Goal: Transaction & Acquisition: Purchase product/service

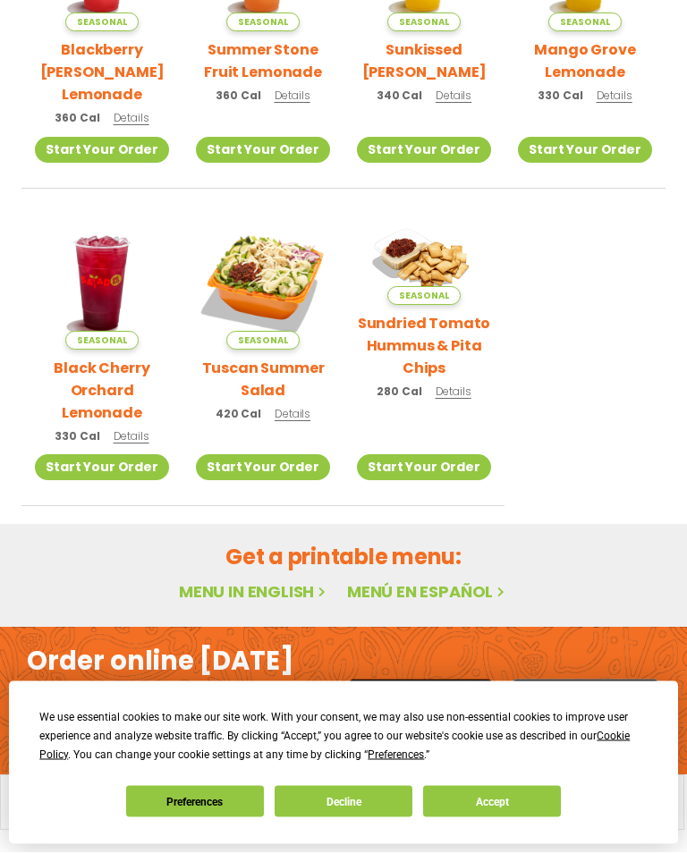
scroll to position [570, 0]
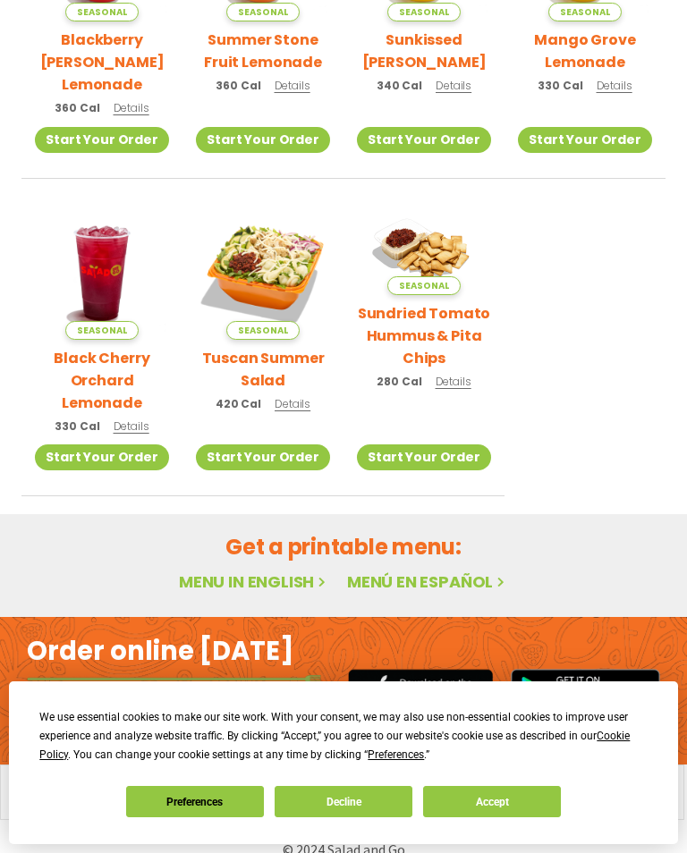
click at [267, 279] on img at bounding box center [263, 273] width 134 height 134
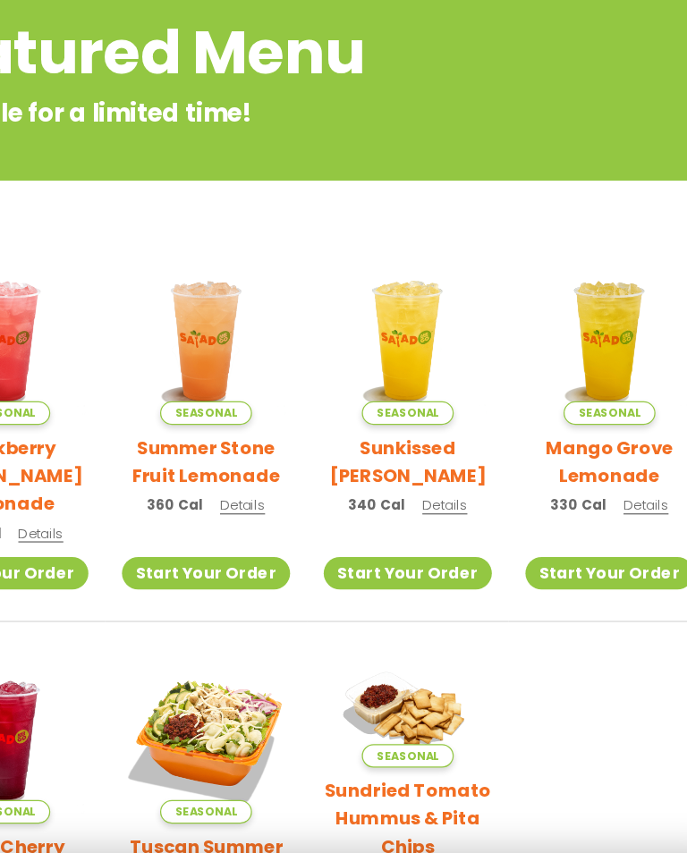
scroll to position [272, 0]
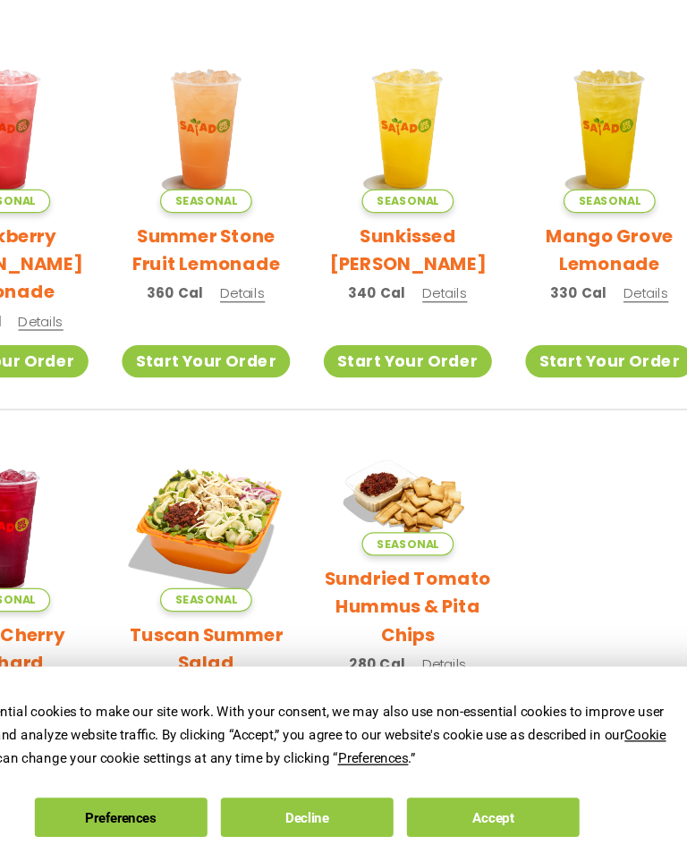
click at [210, 503] on img at bounding box center [263, 570] width 134 height 134
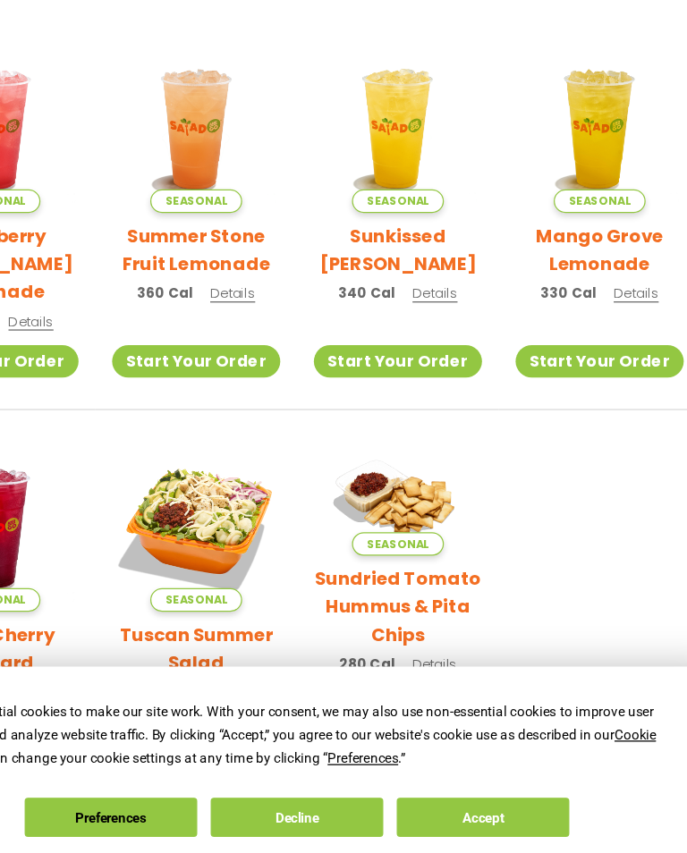
click at [196, 503] on img at bounding box center [263, 570] width 134 height 134
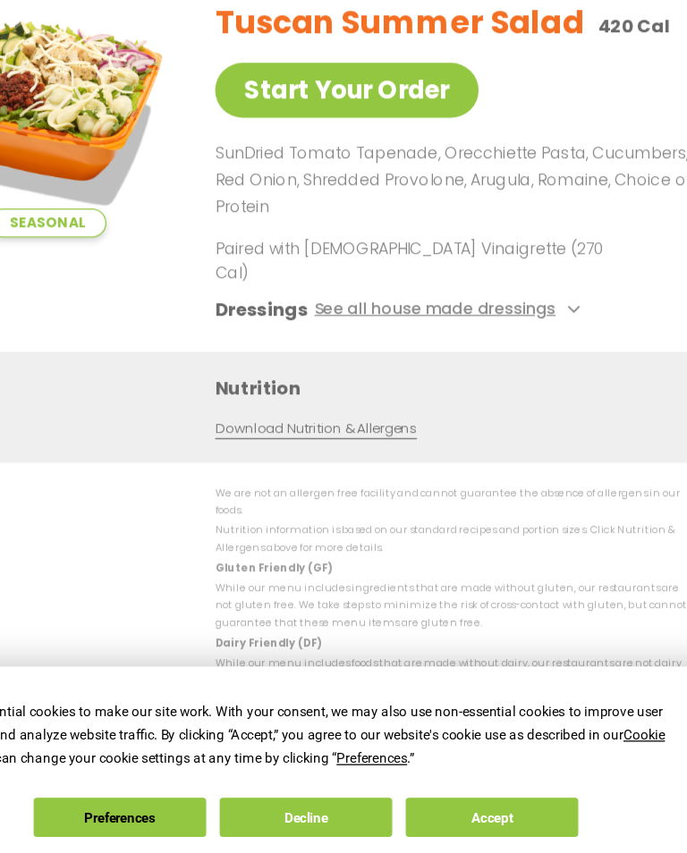
click at [438, 386] on button "See all house made dressings" at bounding box center [459, 397] width 217 height 22
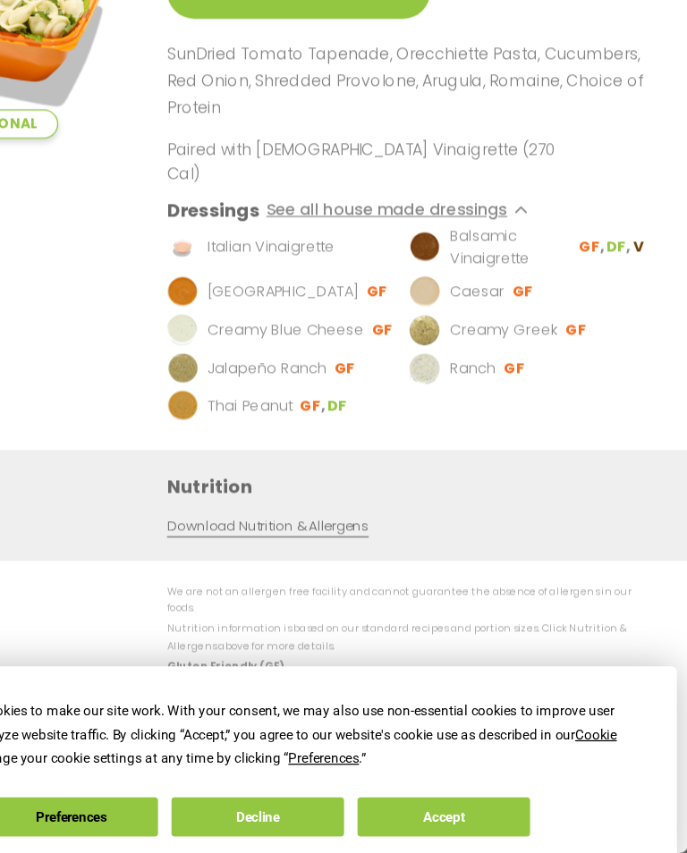
scroll to position [597, 0]
click at [404, 308] on button "See all house made dressings" at bounding box center [459, 319] width 217 height 22
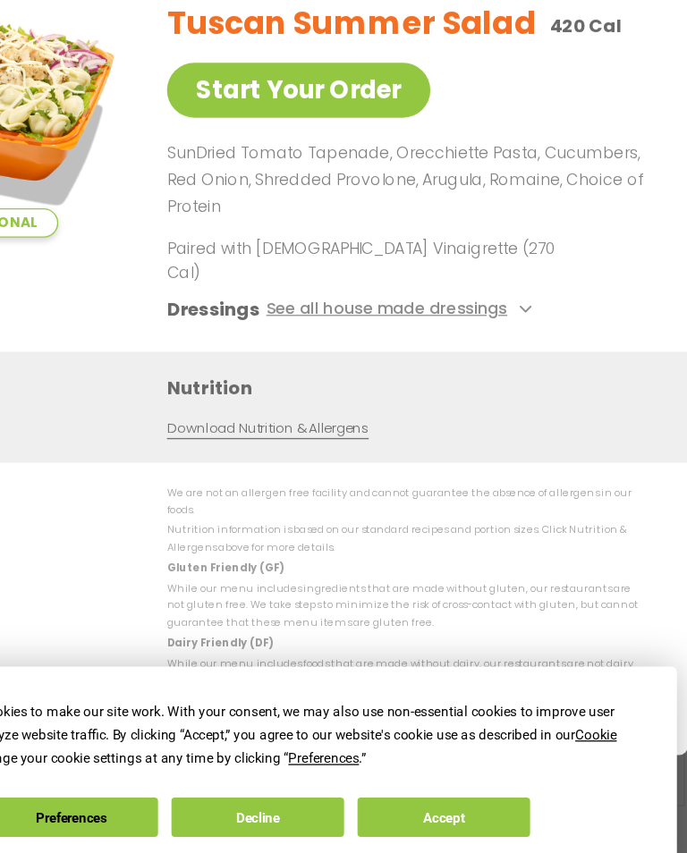
click at [423, 786] on button "Accept" at bounding box center [492, 801] width 138 height 31
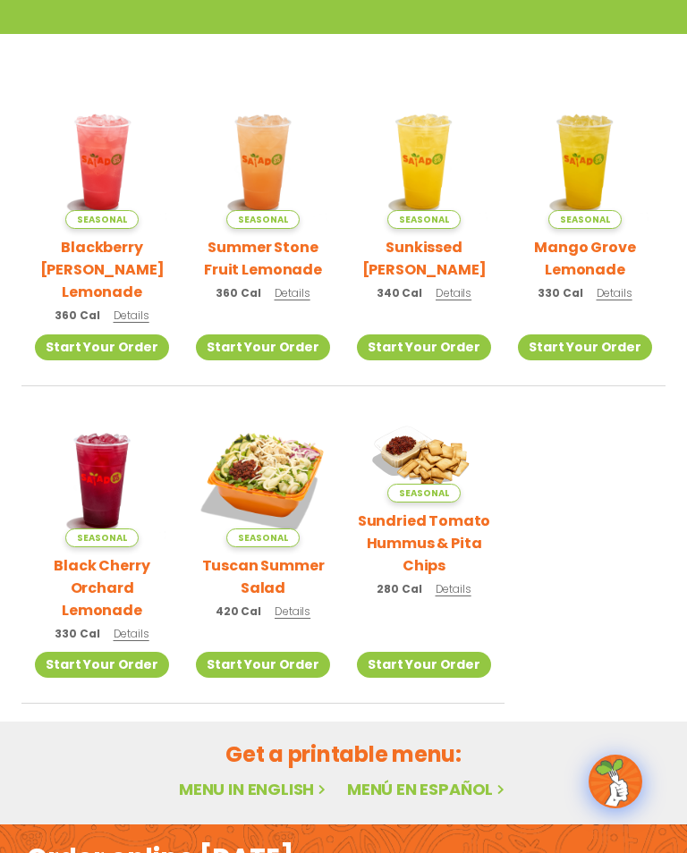
scroll to position [381, 0]
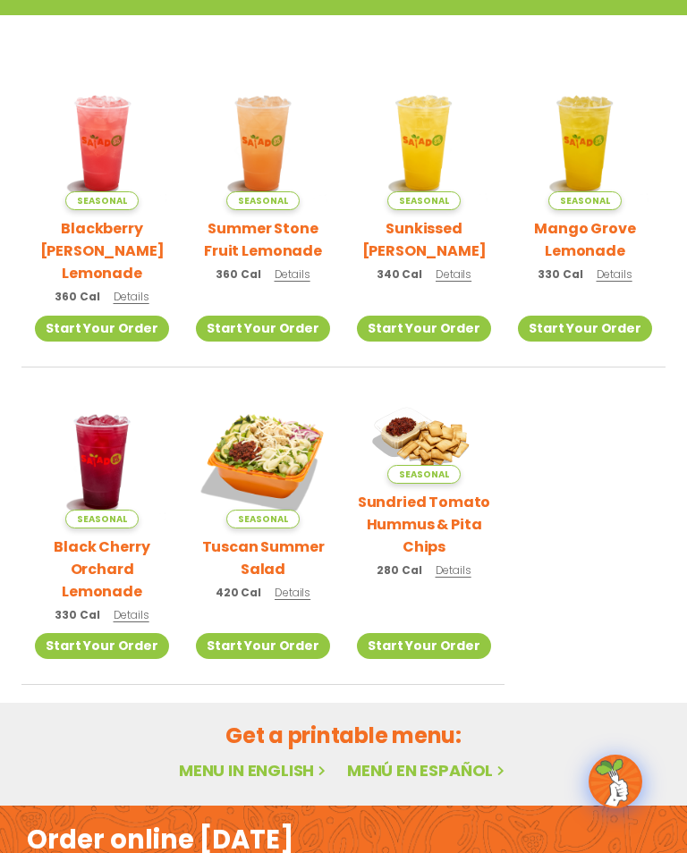
click at [438, 424] on img at bounding box center [424, 438] width 134 height 89
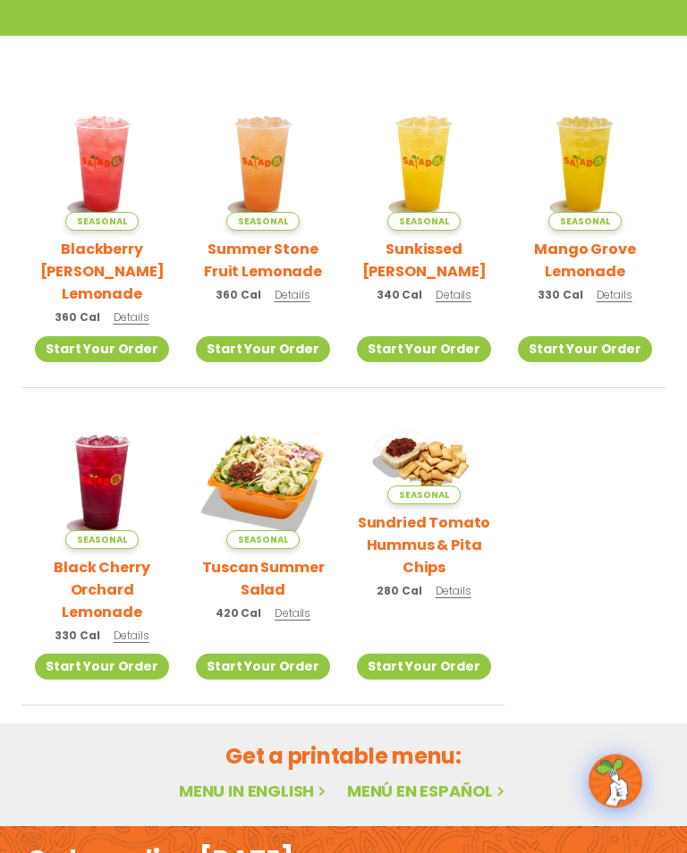
scroll to position [359, 0]
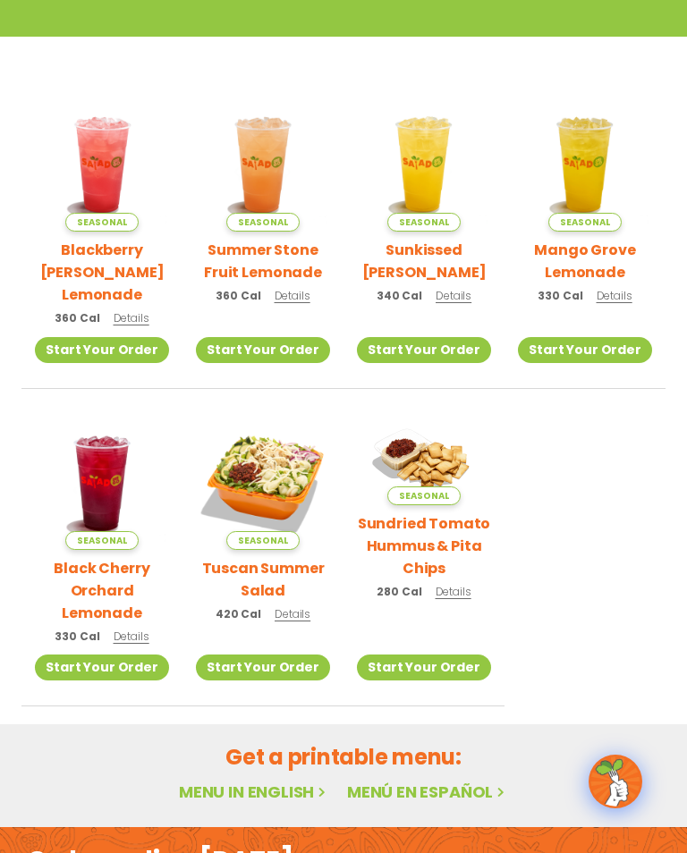
click at [438, 450] on img at bounding box center [424, 460] width 134 height 89
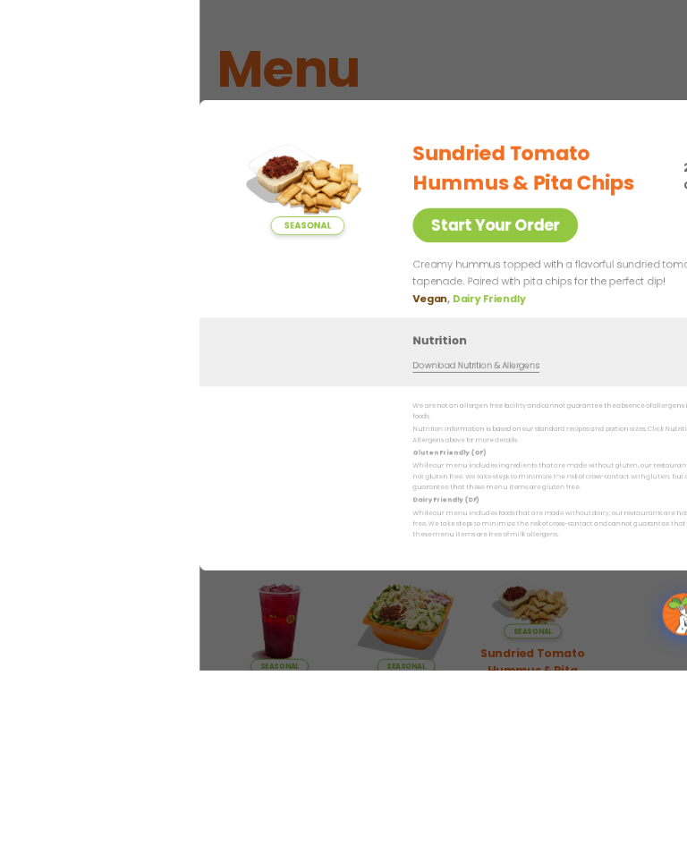
scroll to position [173, 0]
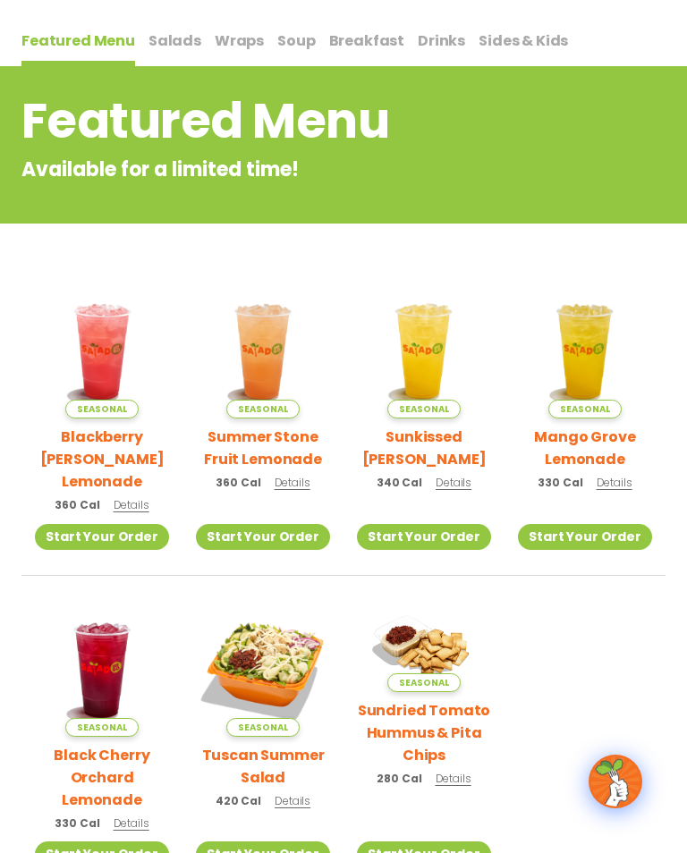
click at [166, 43] on span "Salads" at bounding box center [174, 40] width 53 height 21
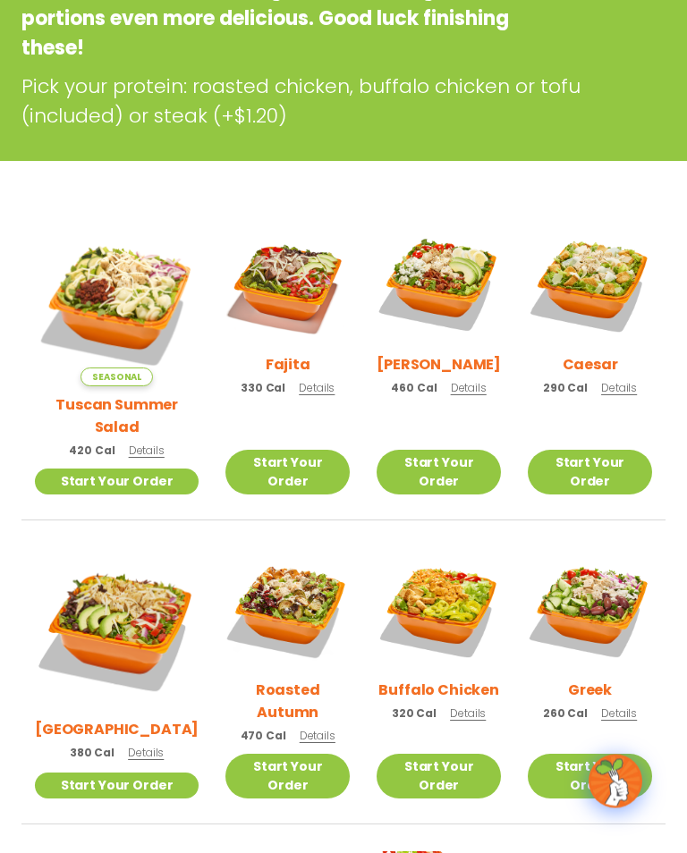
scroll to position [353, 0]
click at [97, 287] on img at bounding box center [117, 304] width 164 height 164
click at [256, 287] on img at bounding box center [287, 284] width 124 height 124
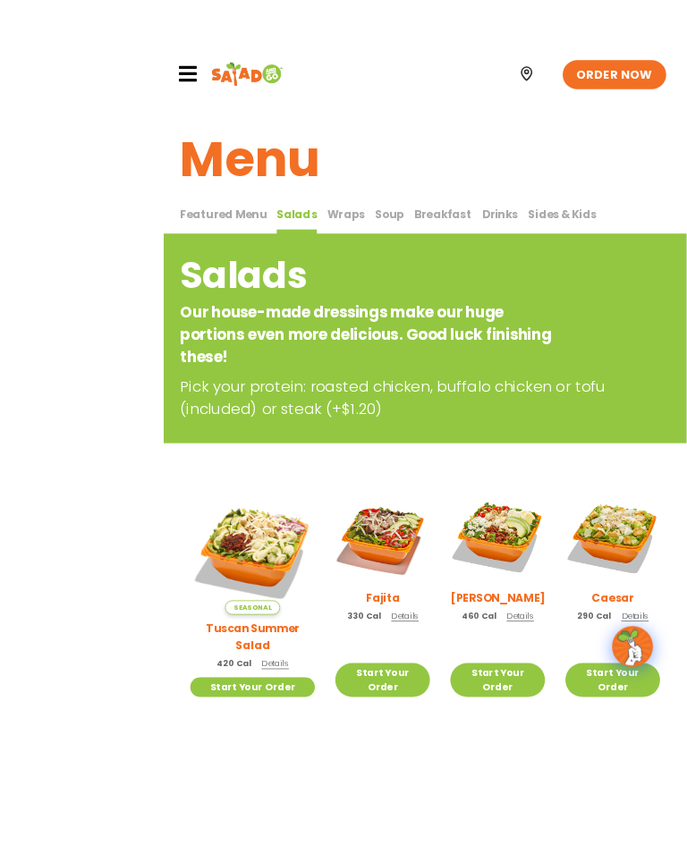
scroll to position [107, 0]
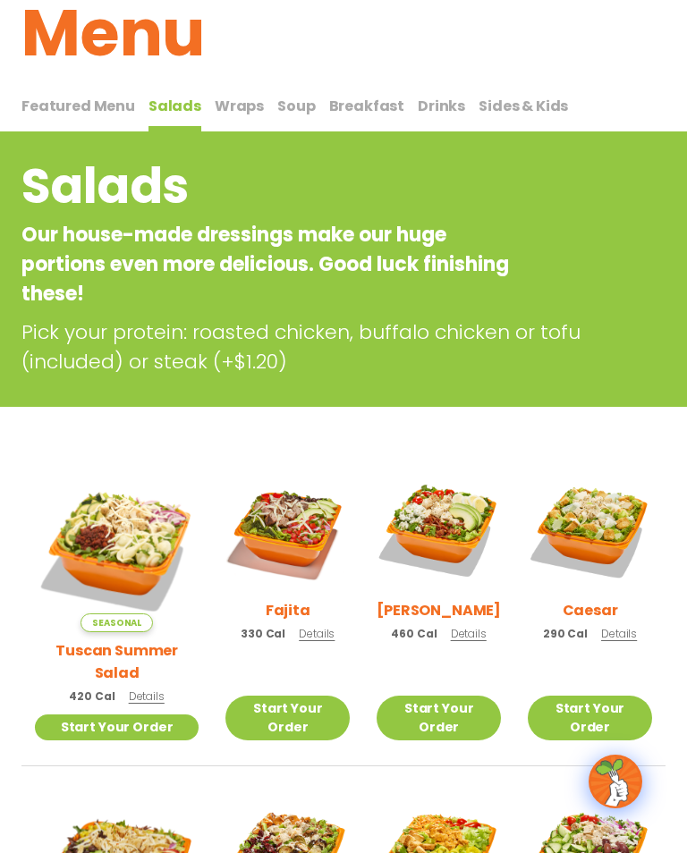
click at [289, 538] on img at bounding box center [287, 530] width 124 height 124
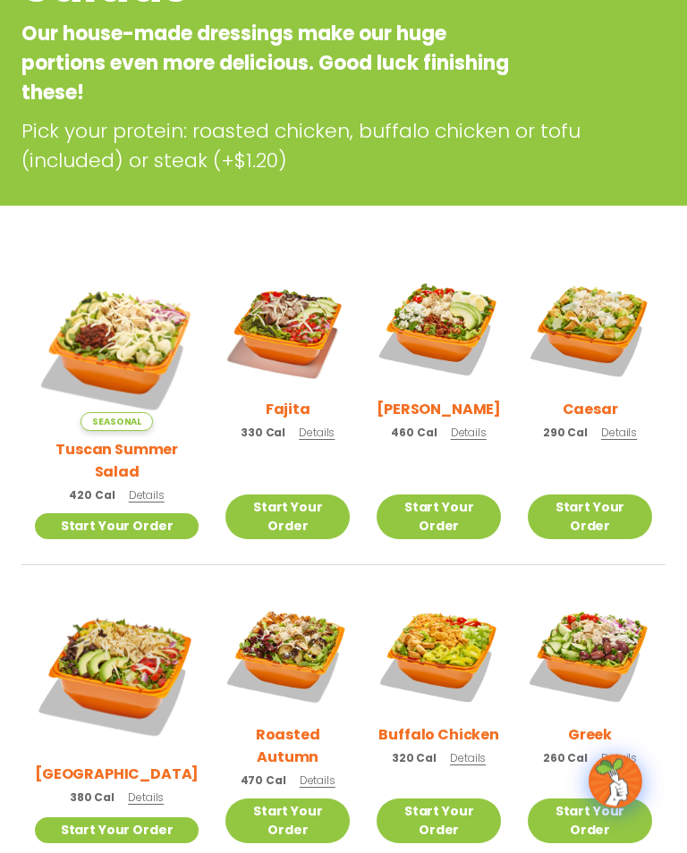
scroll to position [309, 0]
click at [443, 319] on img at bounding box center [438, 328] width 124 height 124
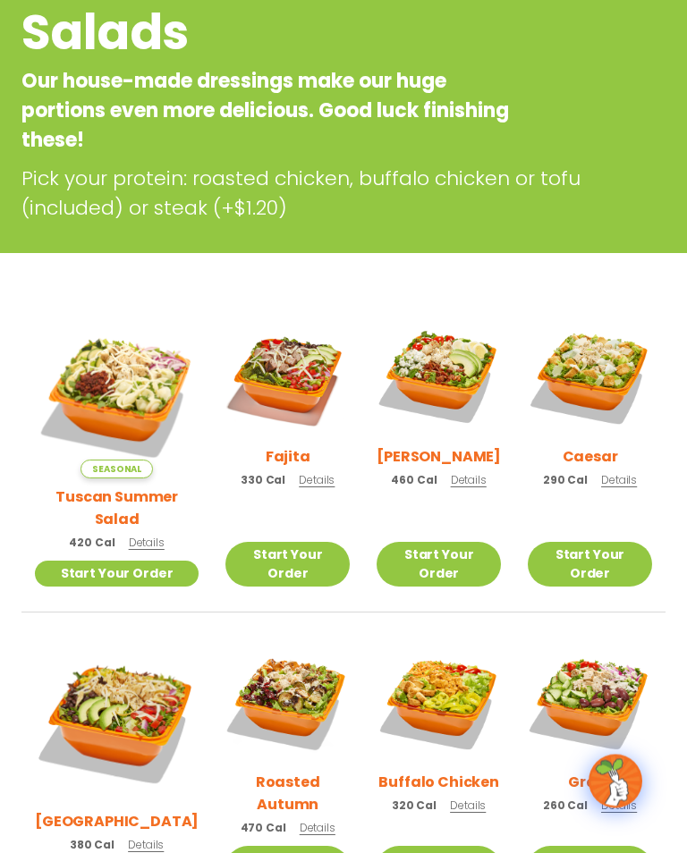
scroll to position [262, 0]
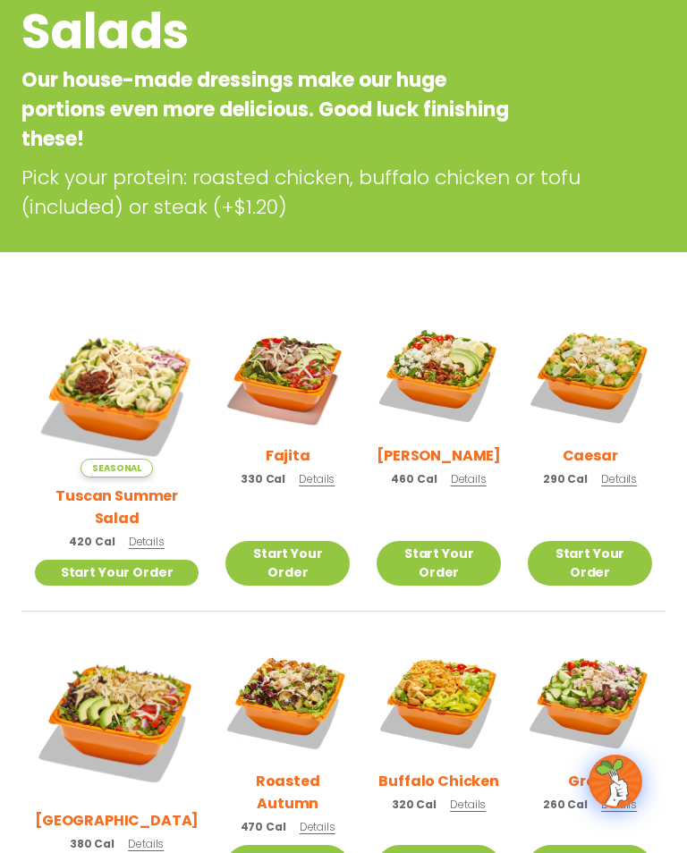
click at [615, 380] on img at bounding box center [590, 375] width 124 height 124
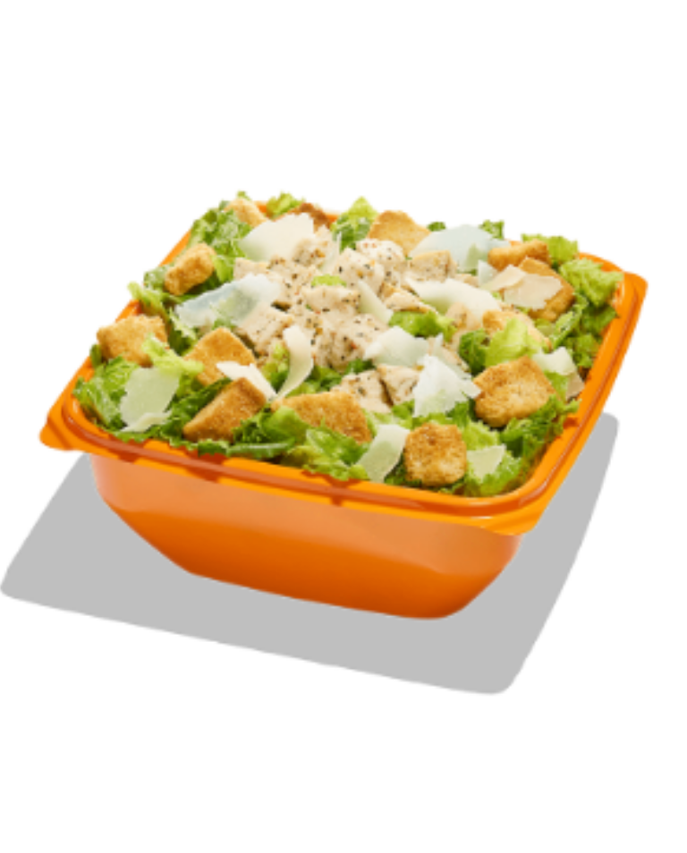
scroll to position [211, 0]
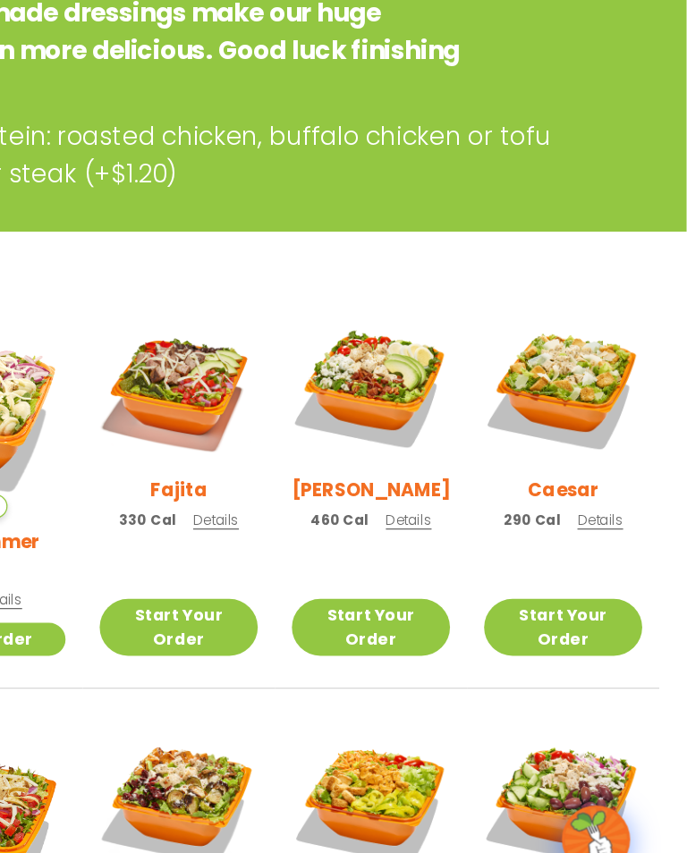
click at [528, 364] on img at bounding box center [590, 426] width 124 height 124
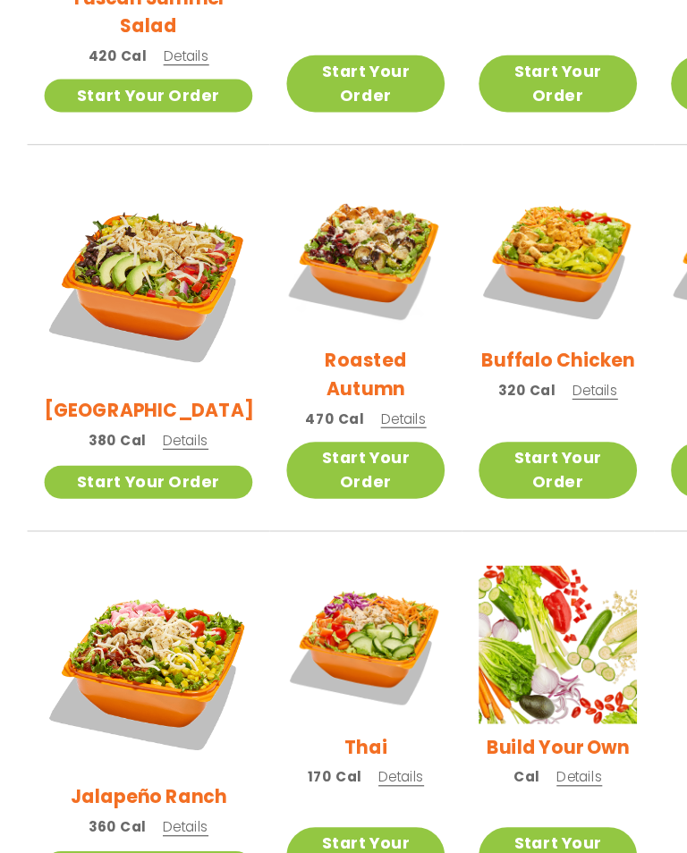
scroll to position [604, 0]
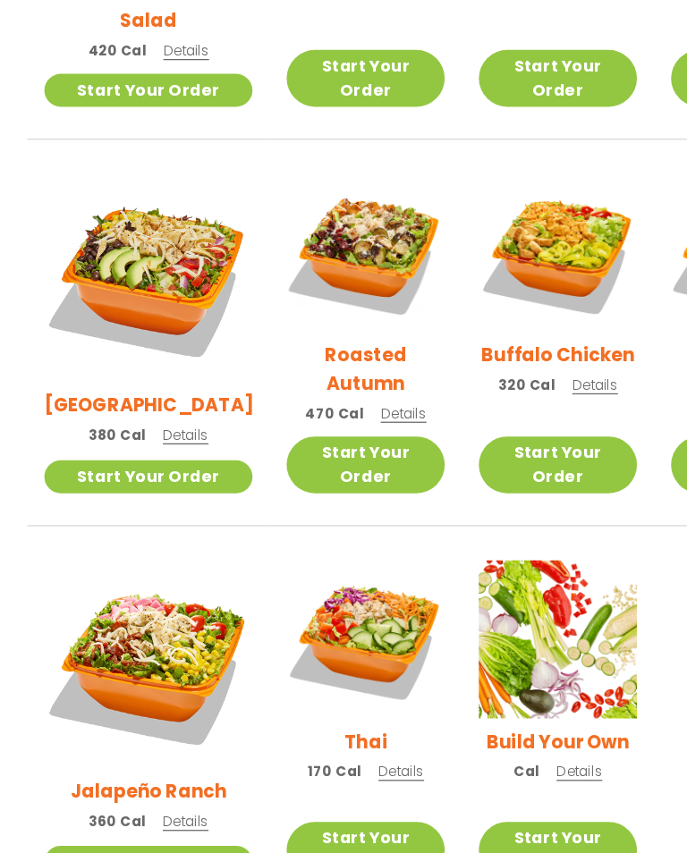
click at [109, 297] on img at bounding box center [117, 379] width 164 height 164
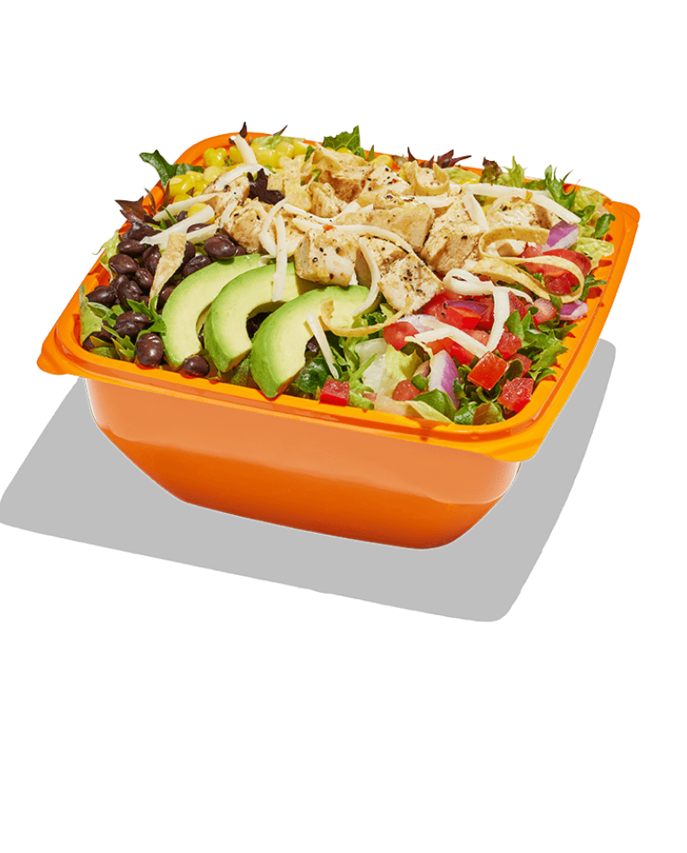
scroll to position [286, 0]
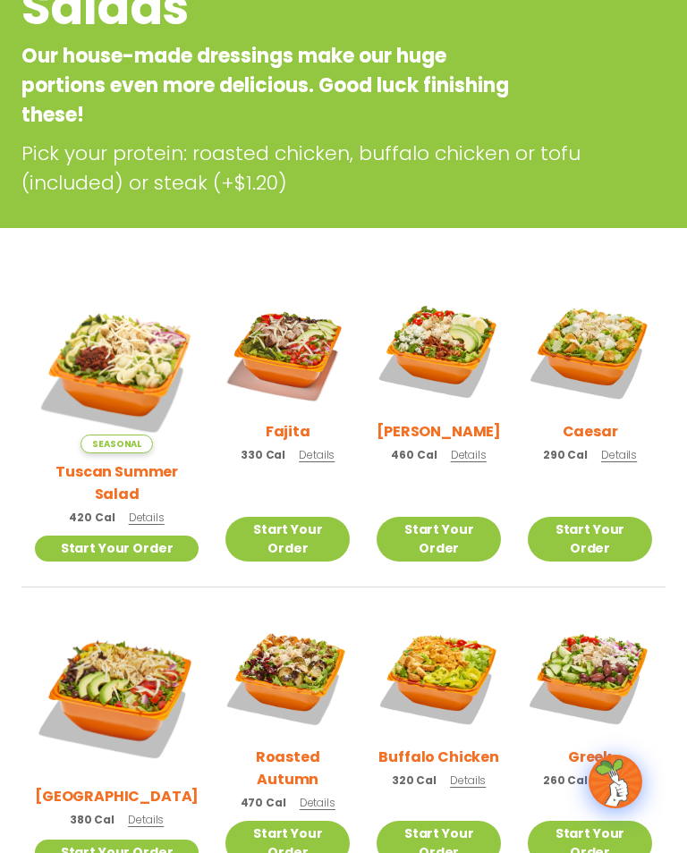
click at [289, 631] on img at bounding box center [287, 676] width 124 height 124
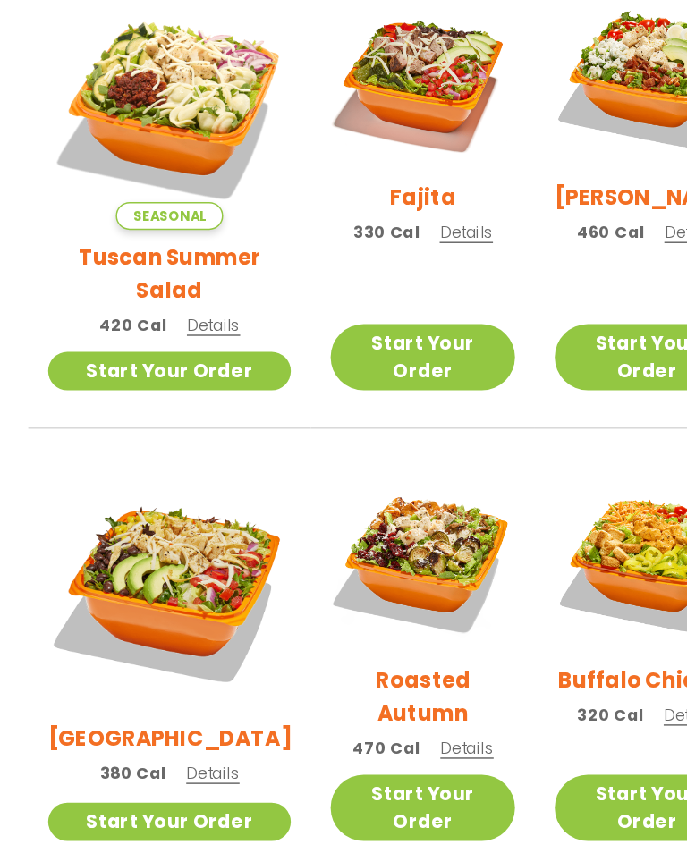
scroll to position [332, 0]
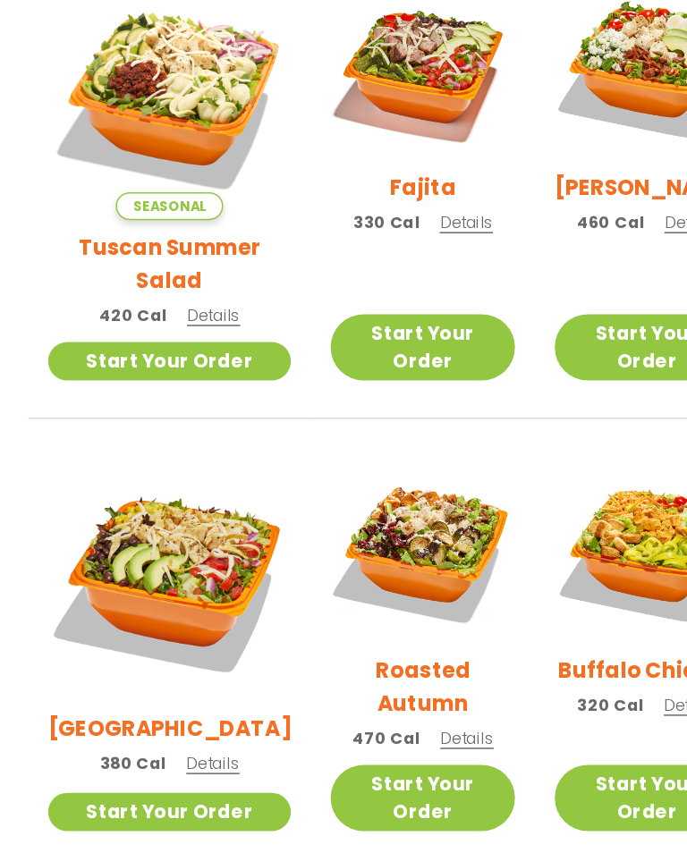
click at [281, 569] on img at bounding box center [287, 631] width 124 height 124
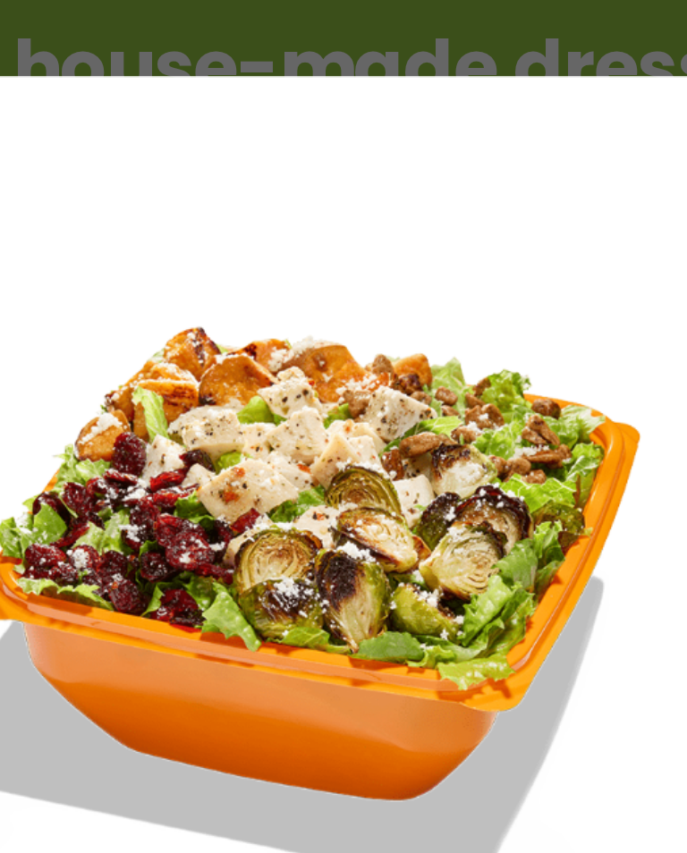
scroll to position [0, 0]
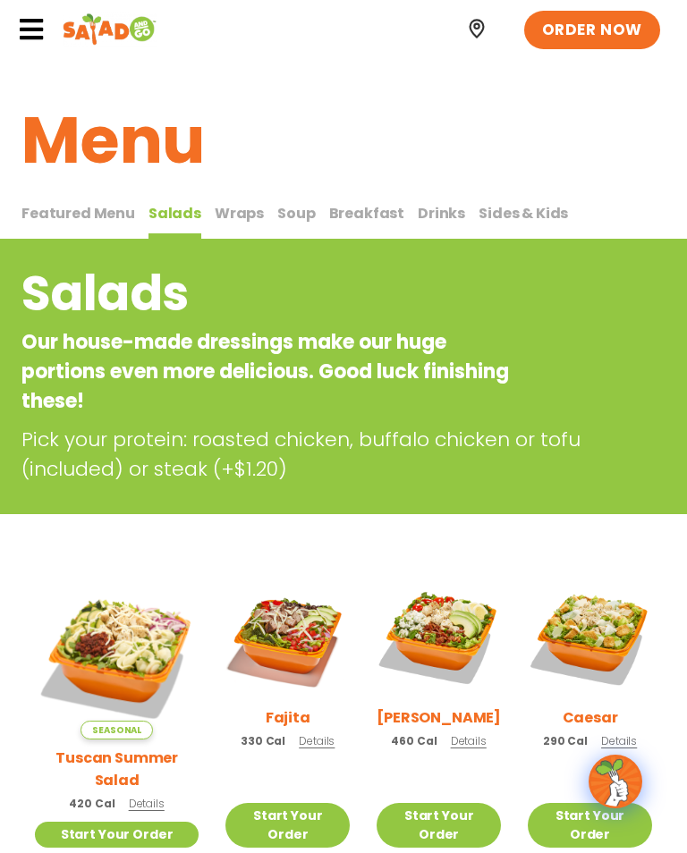
click at [661, 125] on h1 "Menu" at bounding box center [343, 140] width 644 height 97
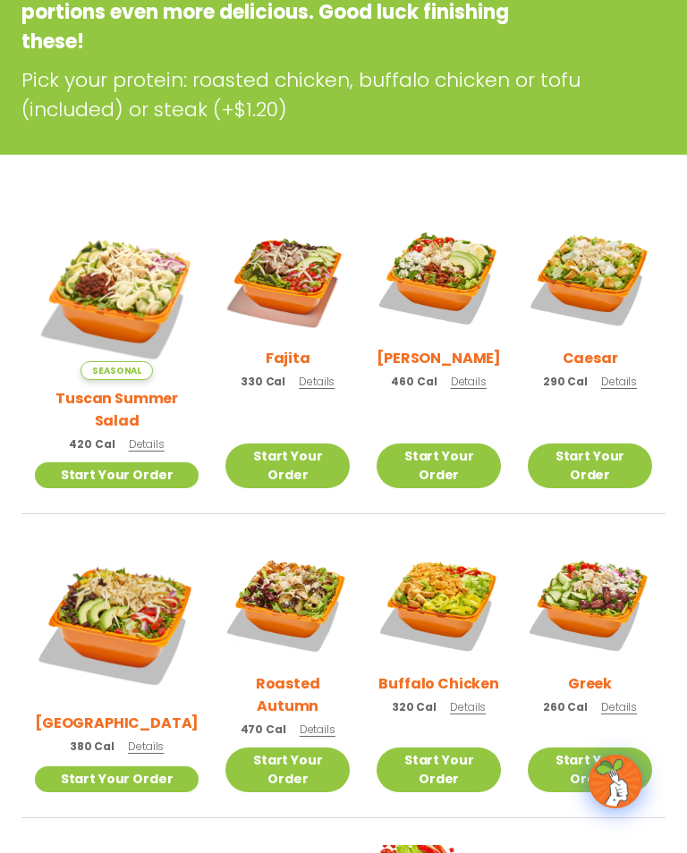
click at [457, 586] on img at bounding box center [438, 603] width 124 height 124
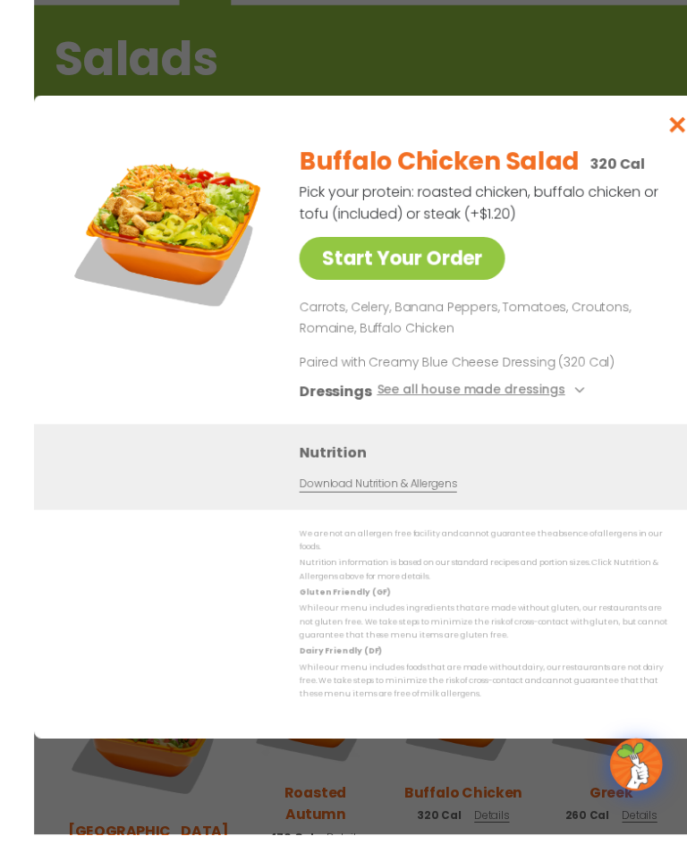
scroll to position [250, 0]
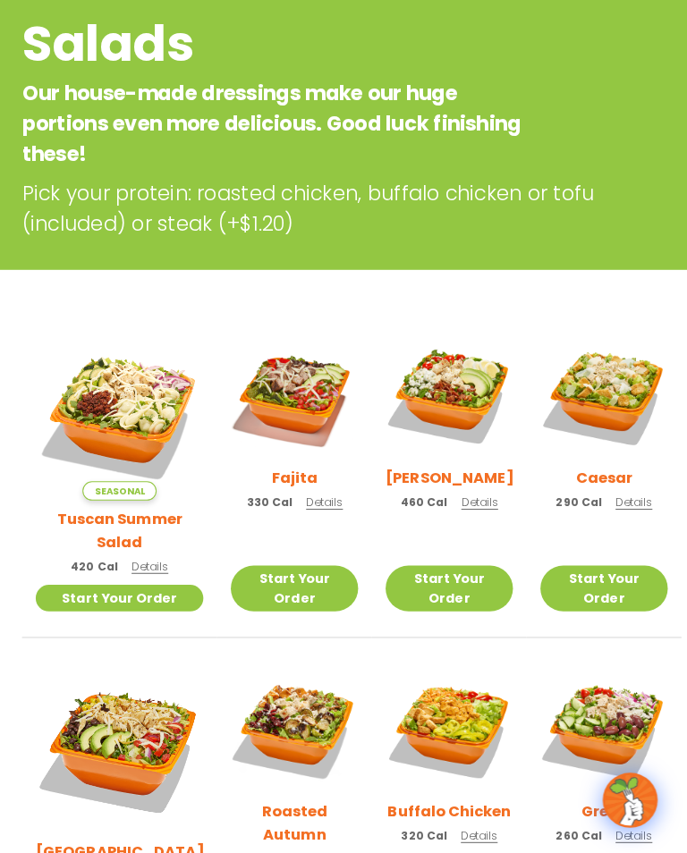
click at [437, 680] on img at bounding box center [438, 712] width 124 height 124
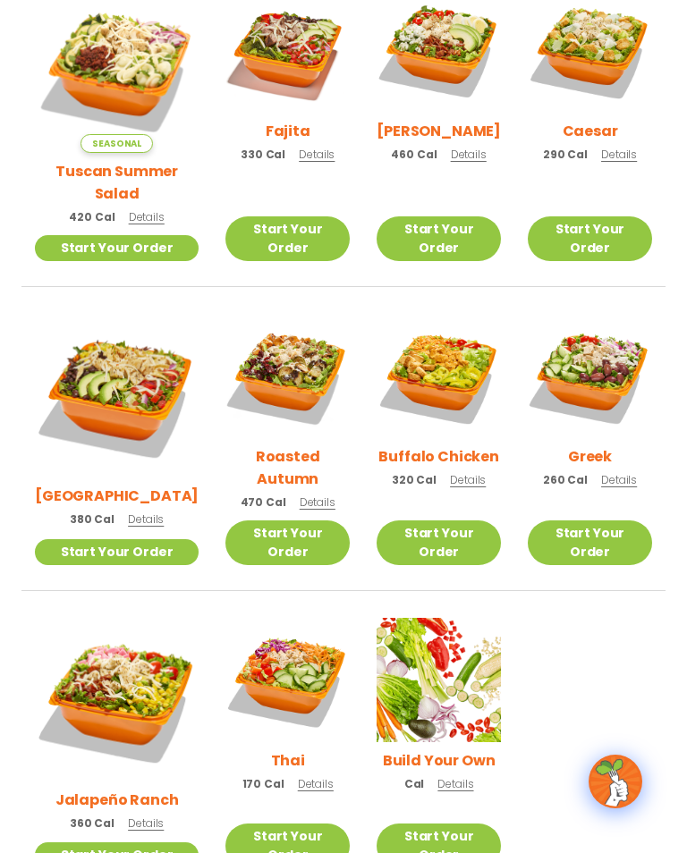
scroll to position [585, 0]
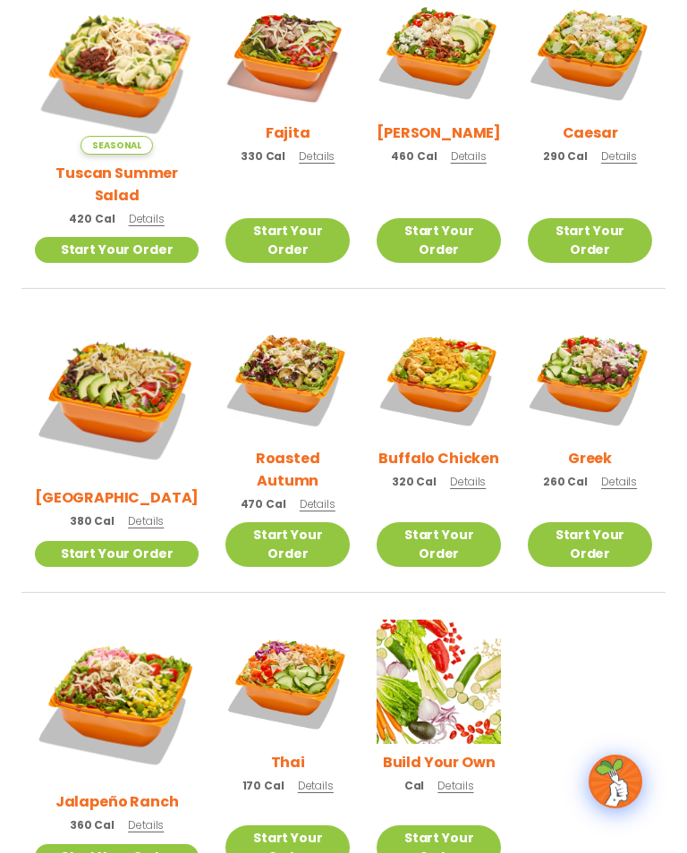
click at [254, 620] on img at bounding box center [287, 682] width 124 height 124
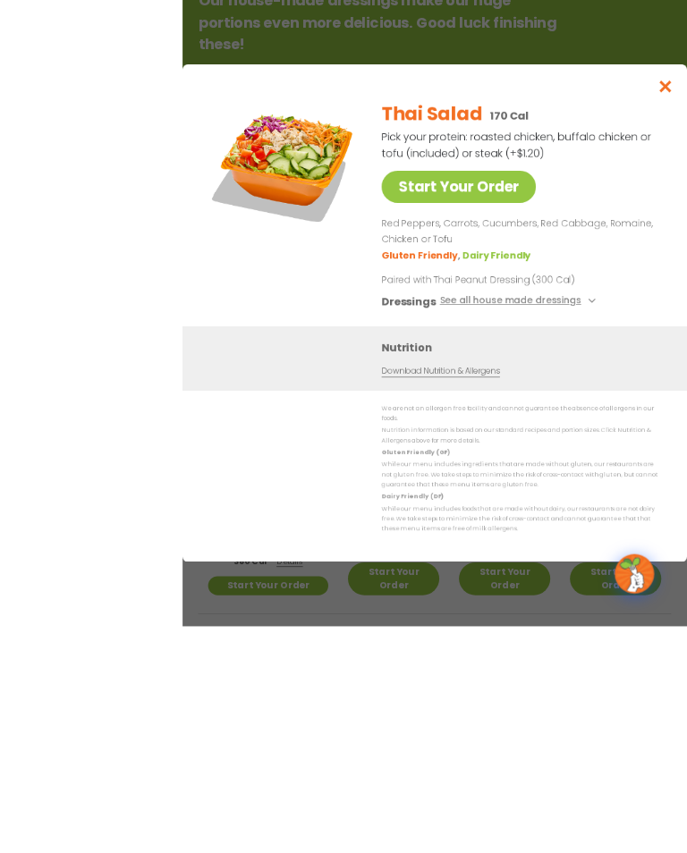
scroll to position [495, 0]
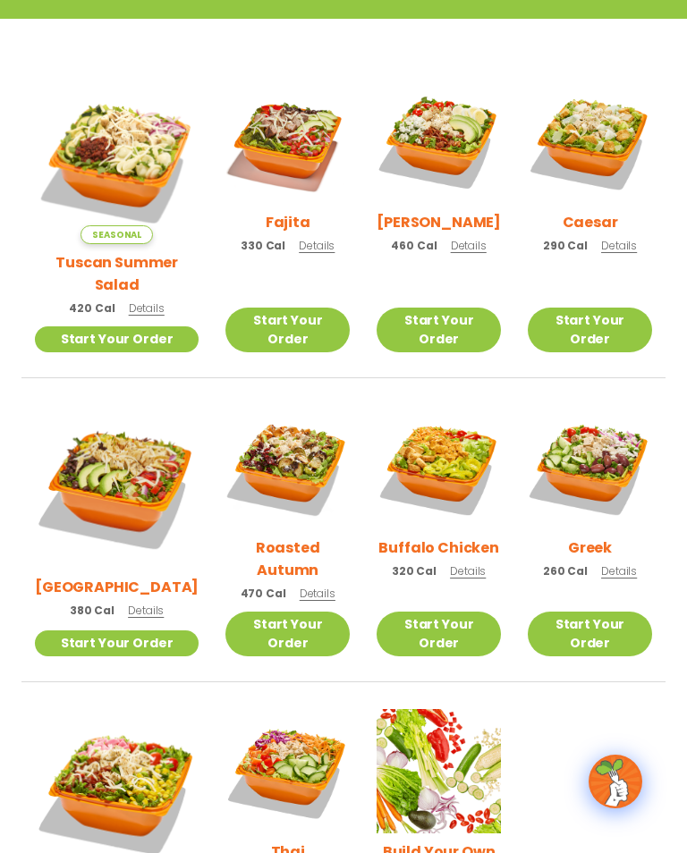
click at [598, 454] on img at bounding box center [590, 467] width 124 height 124
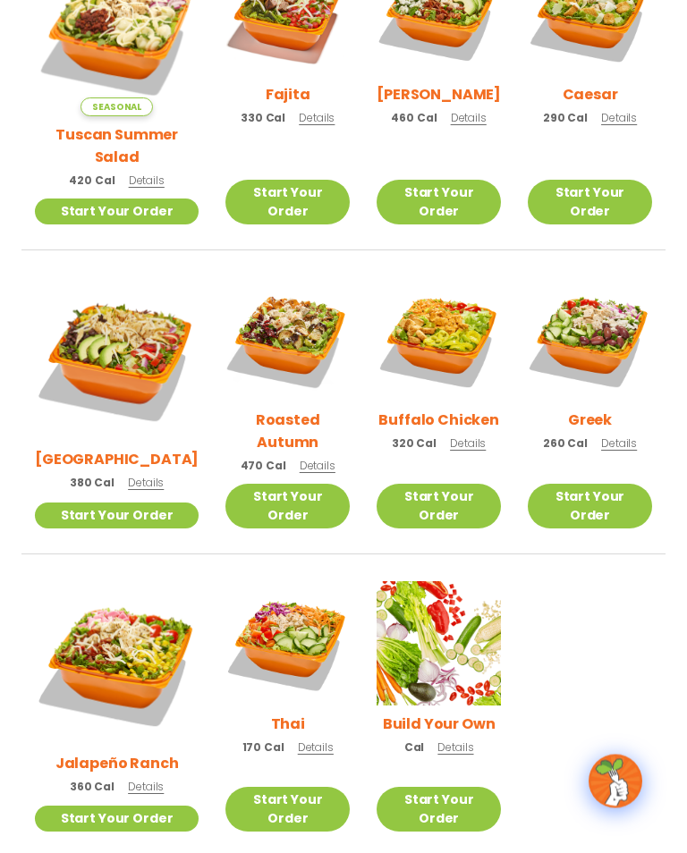
scroll to position [625, 0]
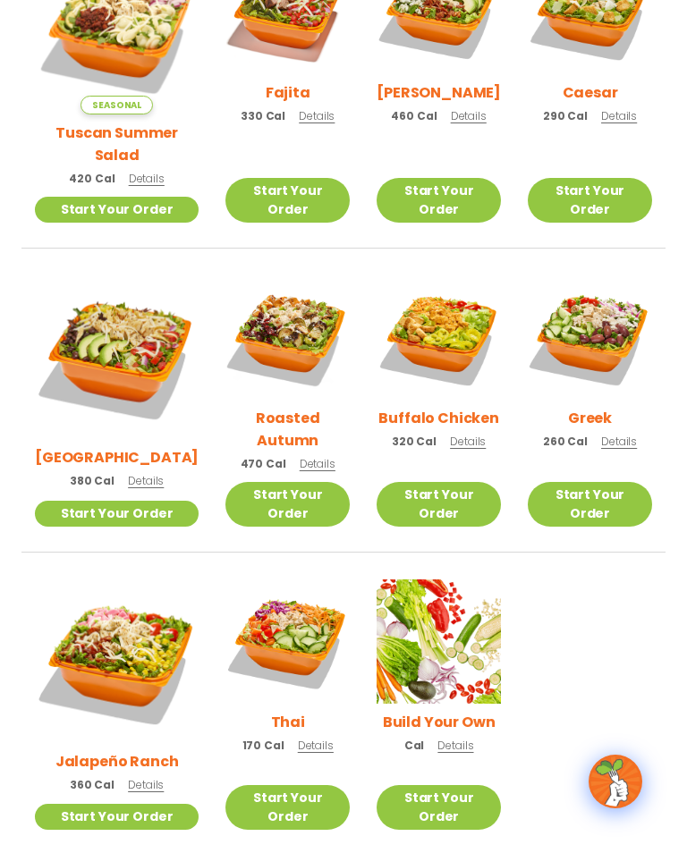
click at [256, 579] on img at bounding box center [287, 641] width 124 height 124
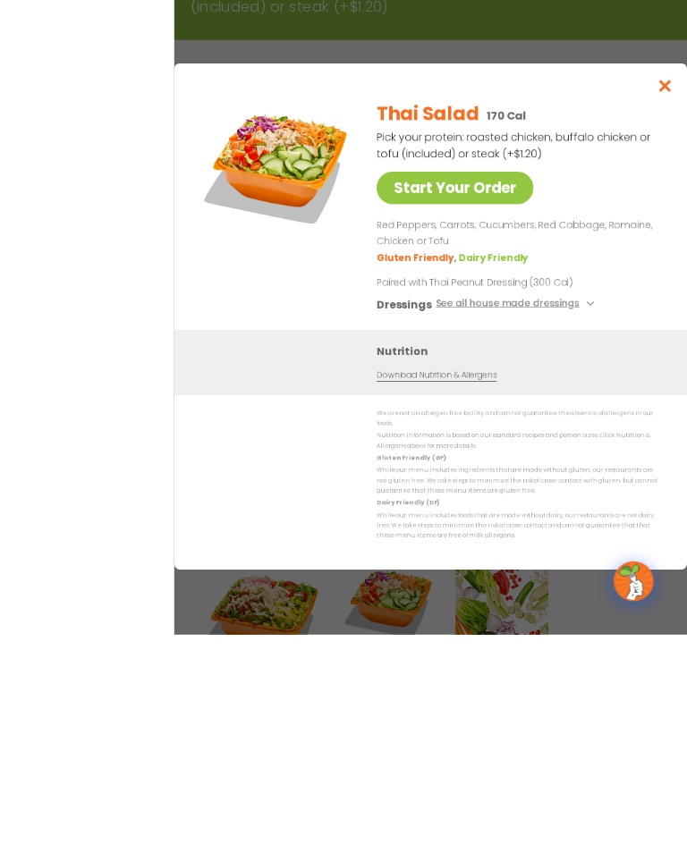
scroll to position [595, 0]
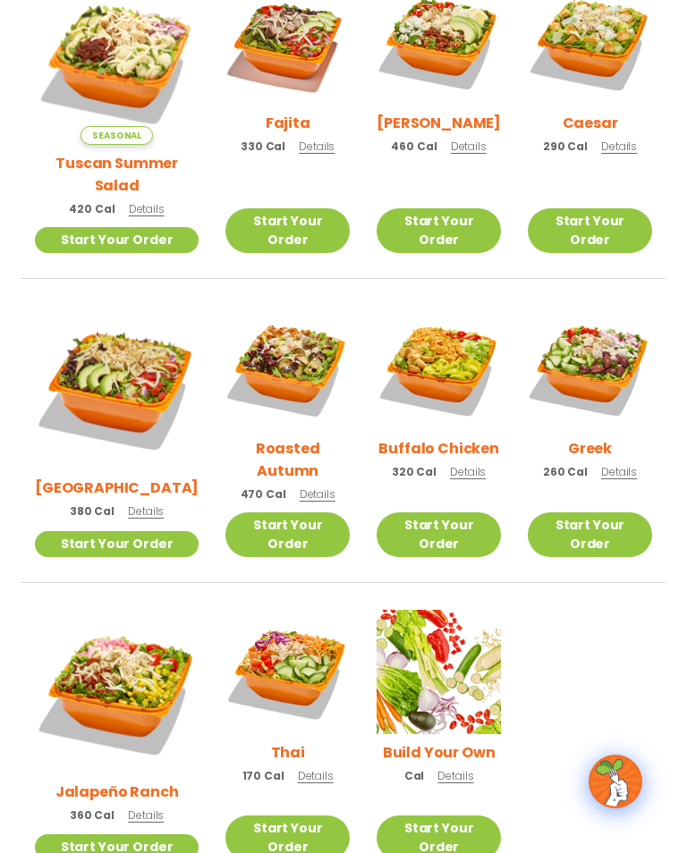
click at [113, 619] on img at bounding box center [117, 692] width 164 height 164
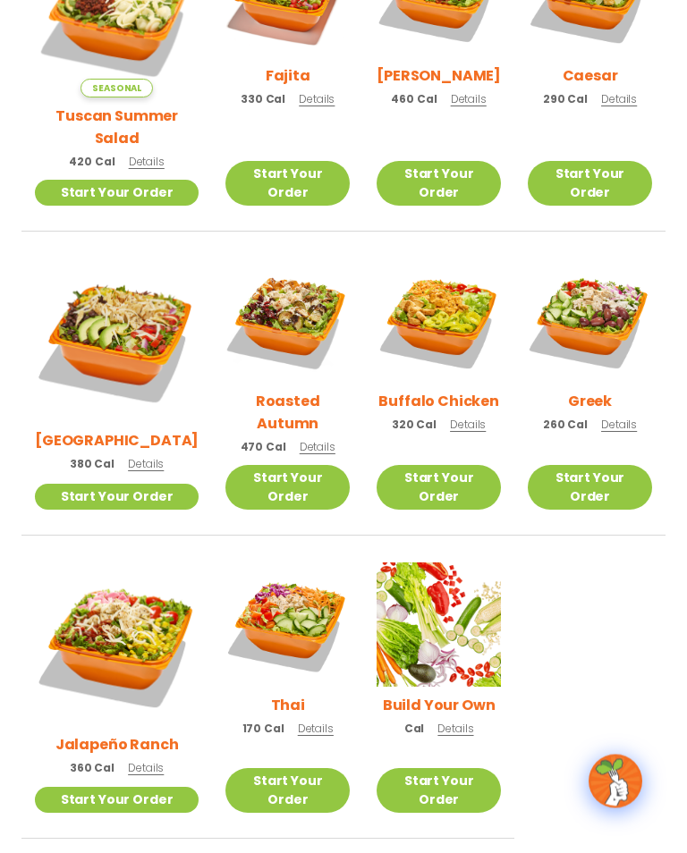
scroll to position [642, 0]
click at [290, 562] on img at bounding box center [287, 624] width 124 height 124
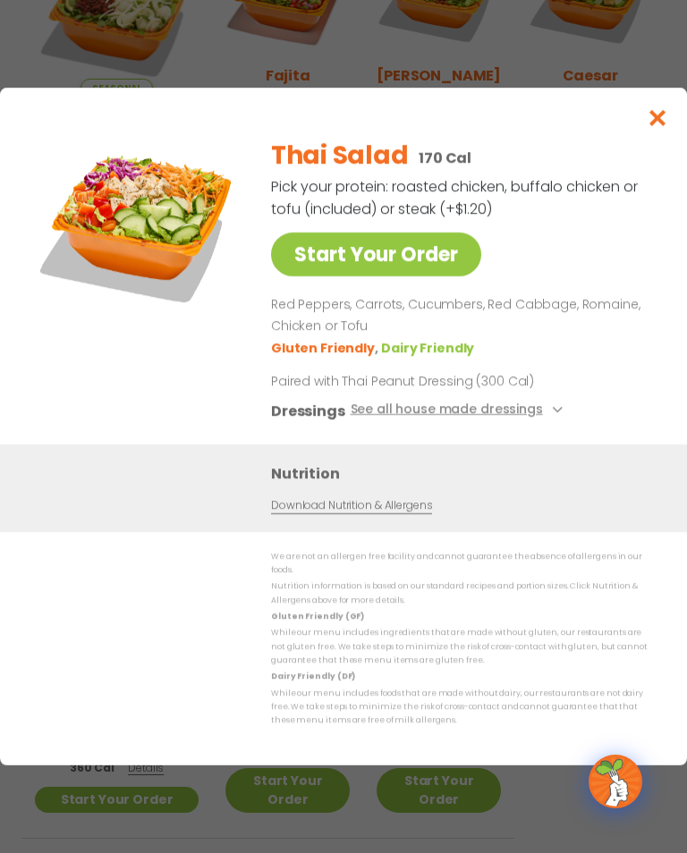
click at [439, 273] on link "Start Your Order" at bounding box center [376, 254] width 210 height 44
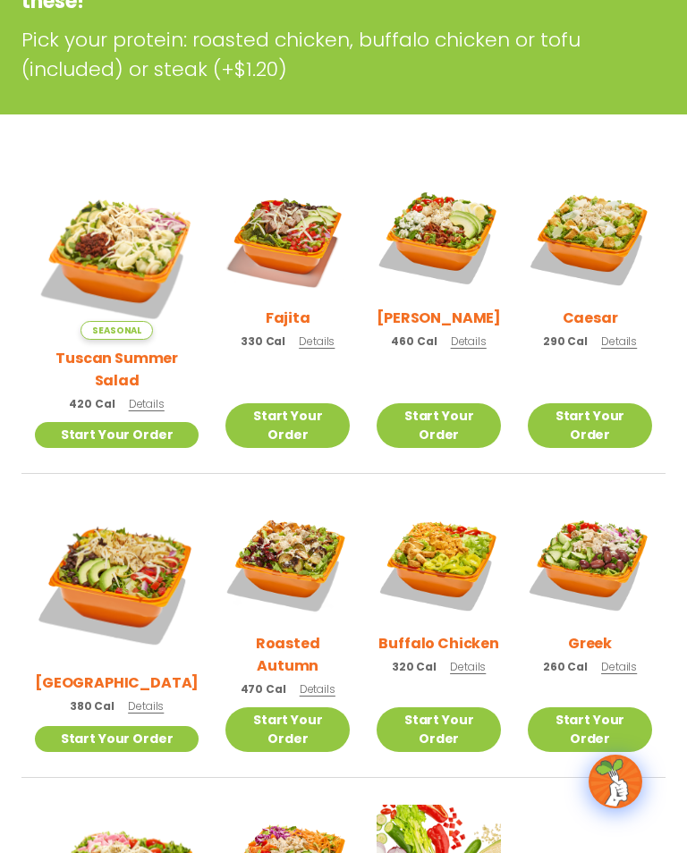
scroll to position [401, 0]
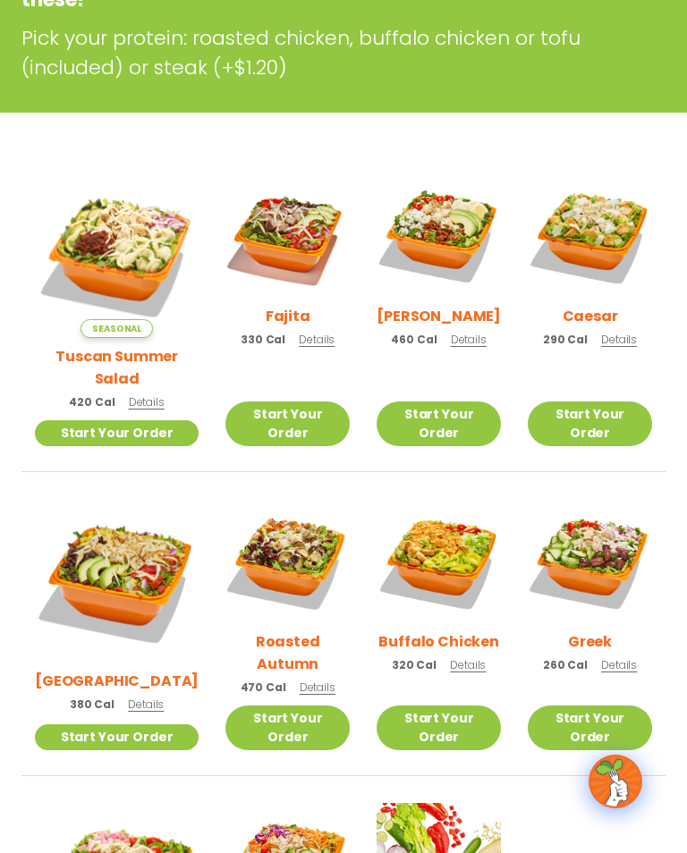
click at [426, 537] on img at bounding box center [438, 561] width 124 height 124
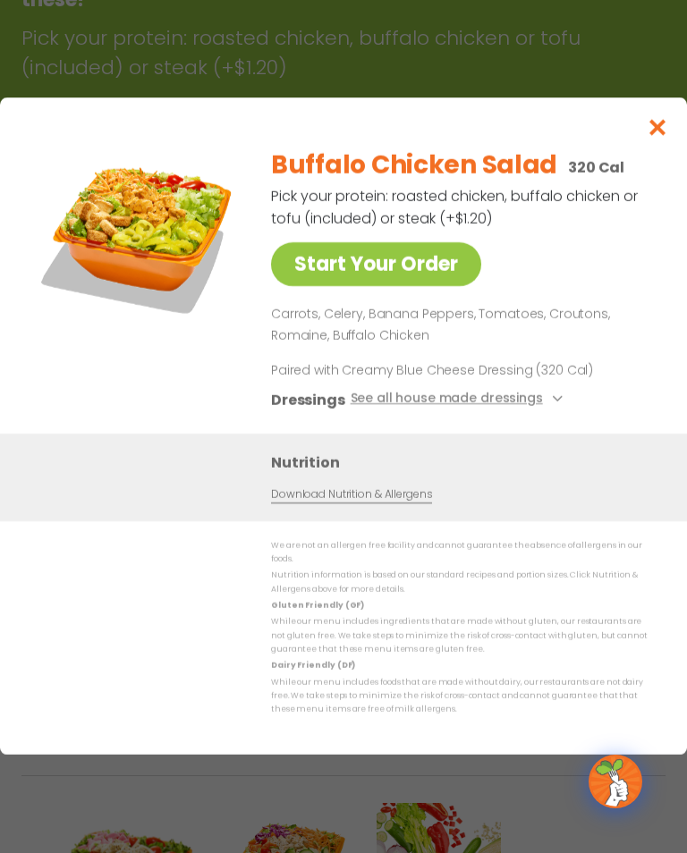
click at [429, 286] on link "Start Your Order" at bounding box center [376, 264] width 210 height 44
